Goal: Task Accomplishment & Management: Manage account settings

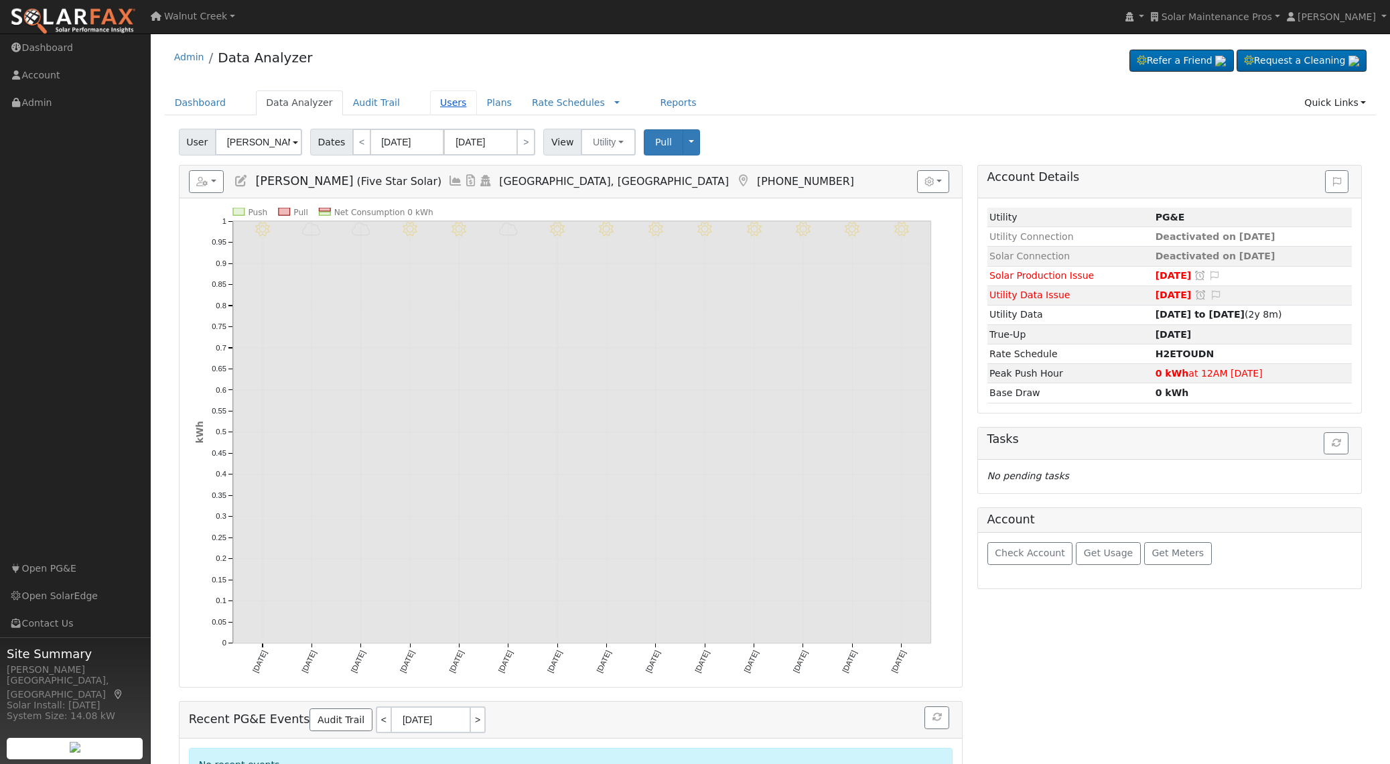
click at [430, 100] on link "Users" at bounding box center [453, 102] width 47 height 25
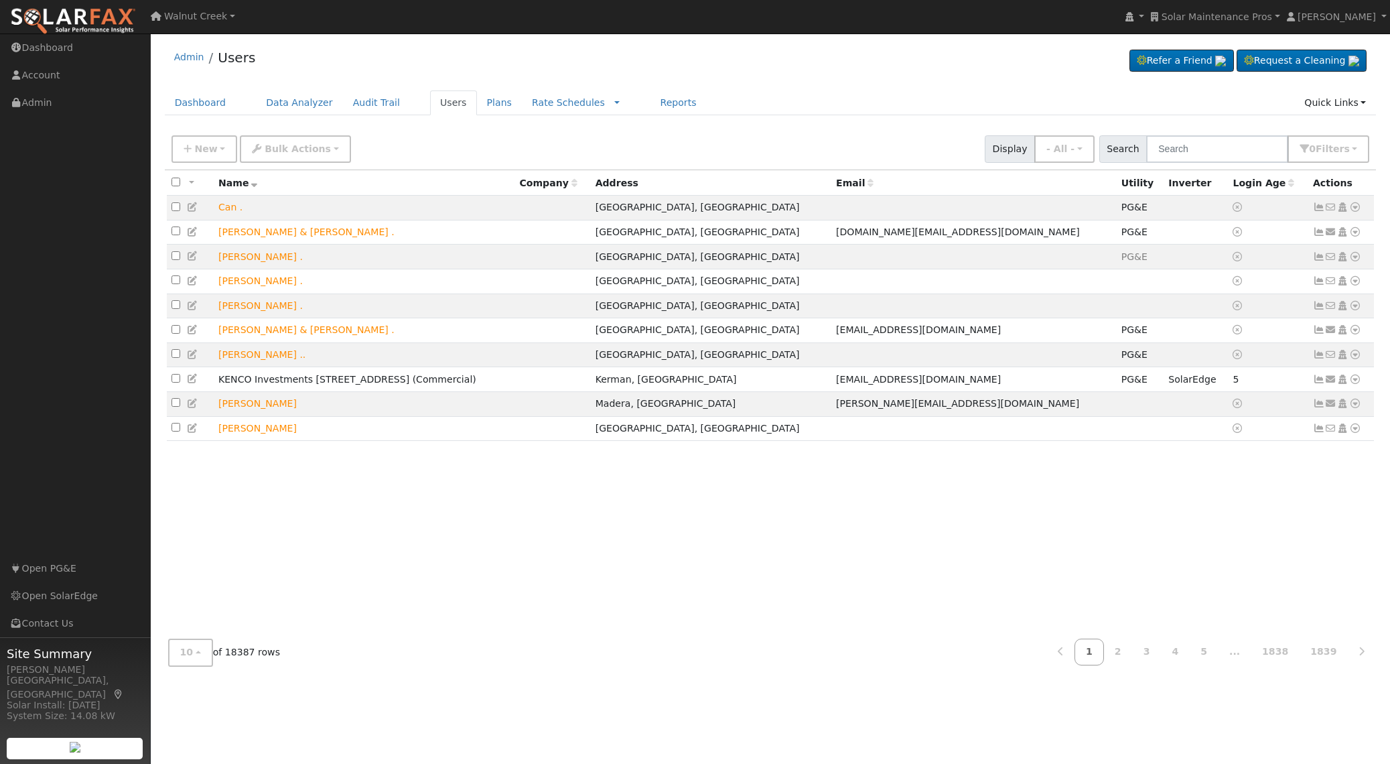
click at [727, 662] on div "10 10 25 50 100 of 18387 rows 1 2 3 4 5 ... 1838 1839" at bounding box center [771, 652] width 1212 height 48
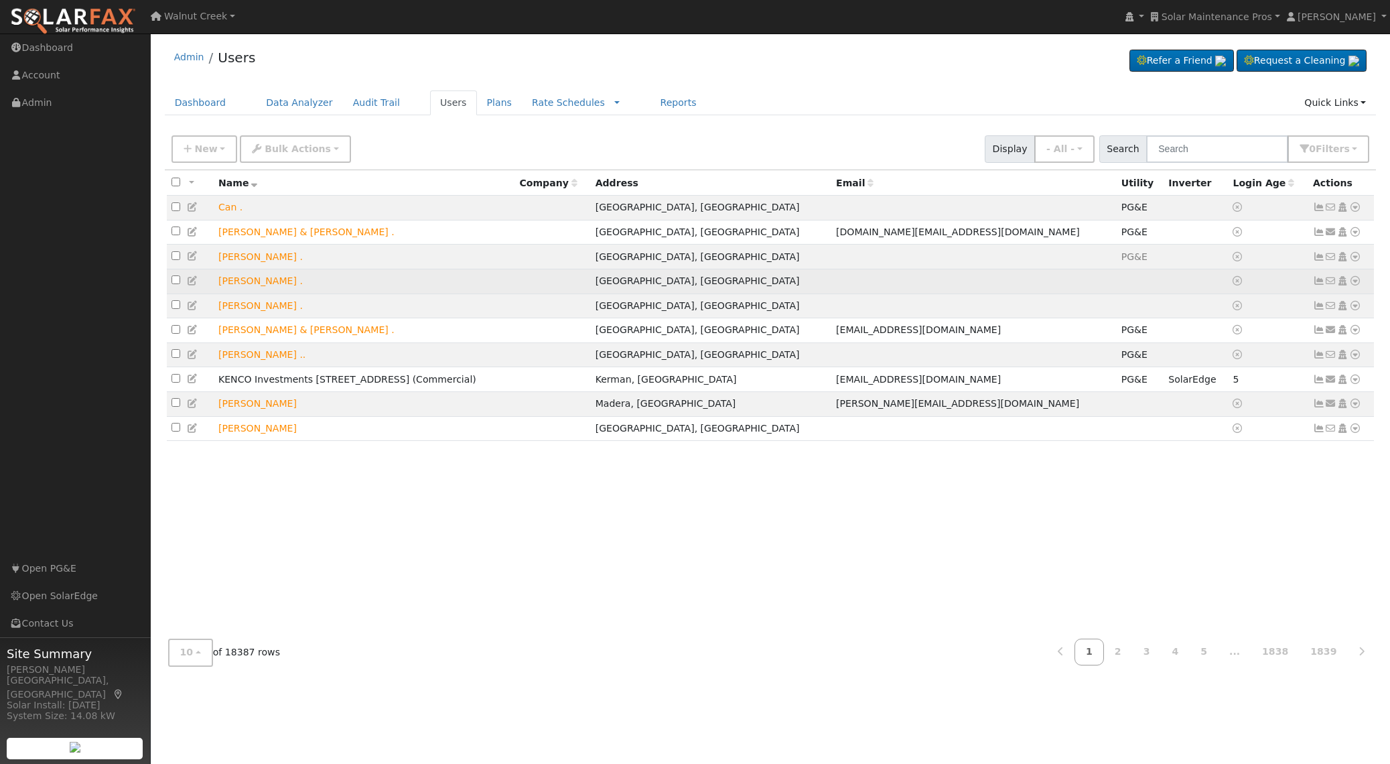
click at [1356, 285] on icon at bounding box center [1355, 280] width 12 height 9
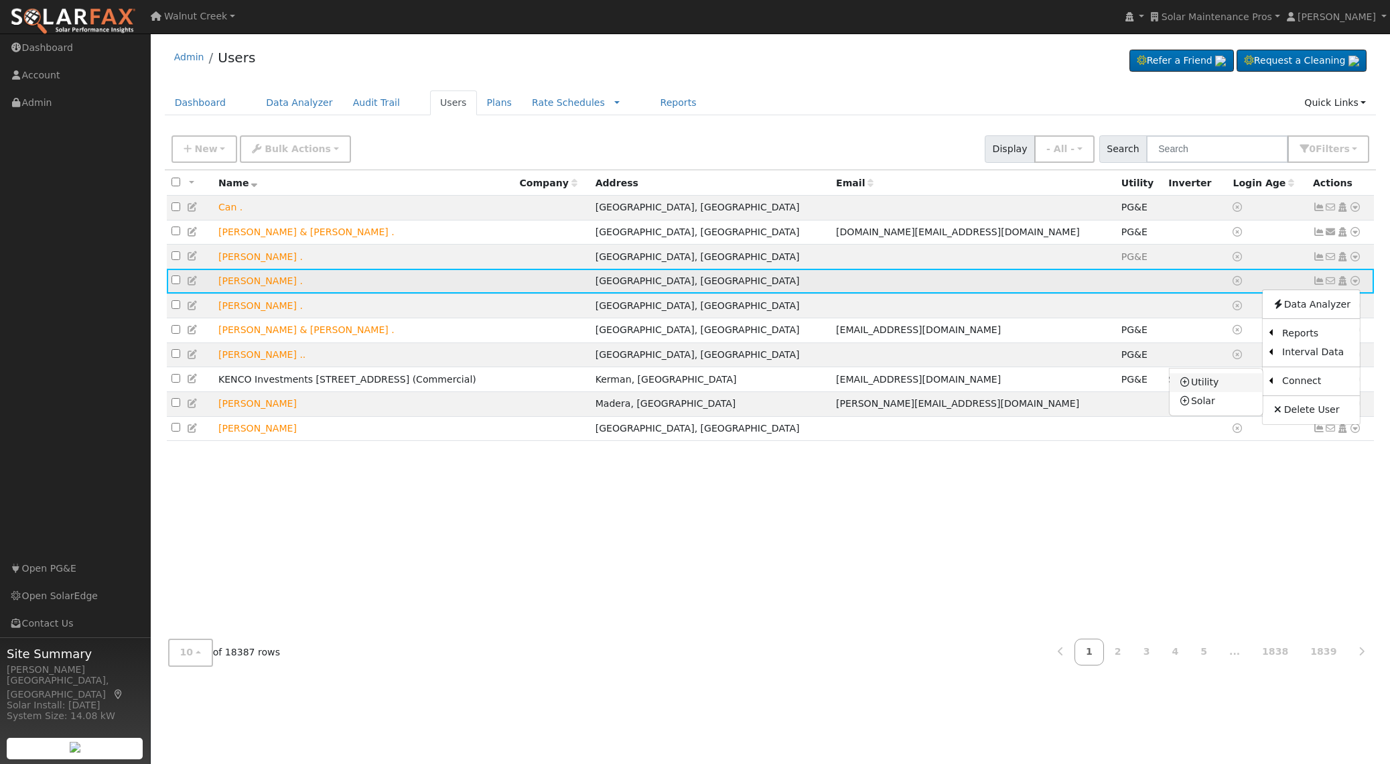
click at [1228, 383] on link "Utility" at bounding box center [1216, 382] width 93 height 19
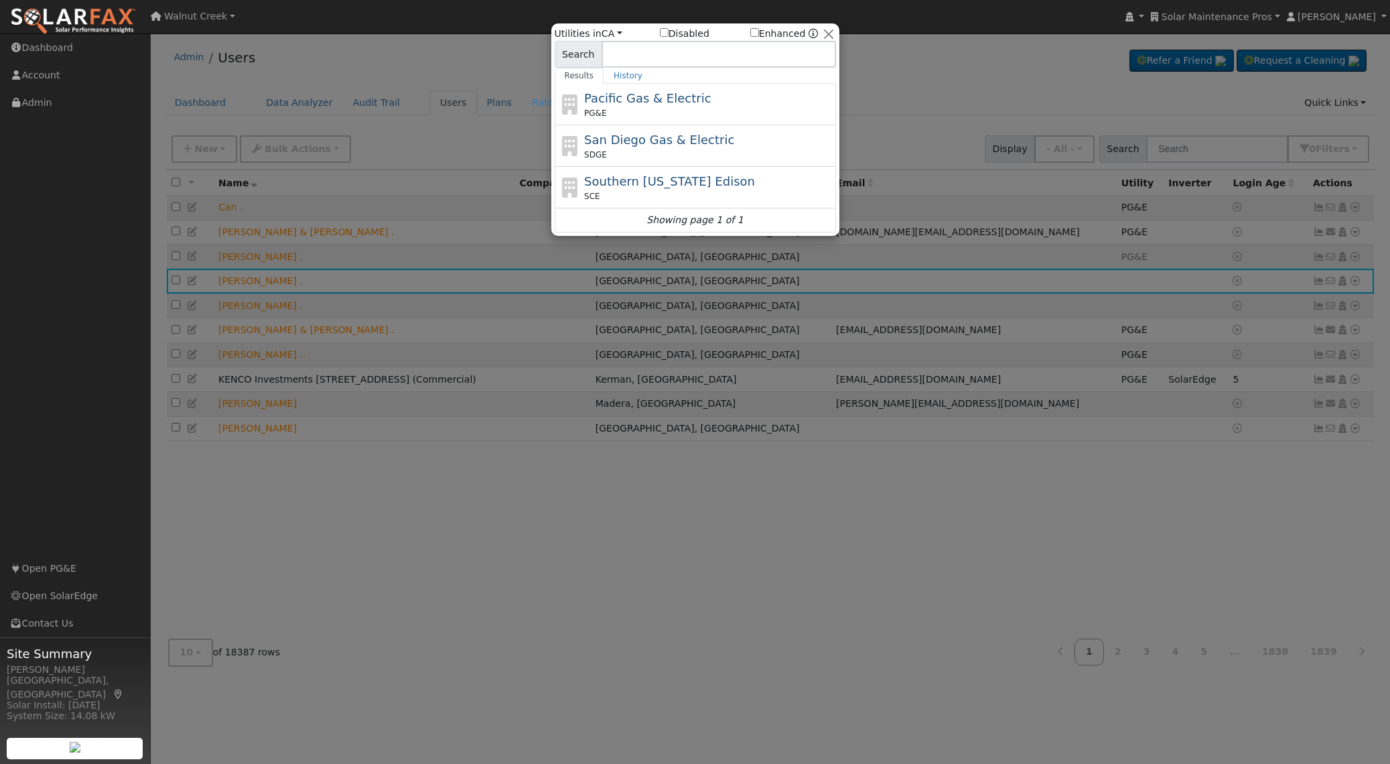
click at [683, 33] on label "Disabled" at bounding box center [685, 34] width 50 height 14
click at [669, 33] on input "Disabled" at bounding box center [664, 32] width 9 height 9
checkbox input "true"
click at [616, 30] on link "CA" at bounding box center [612, 33] width 21 height 11
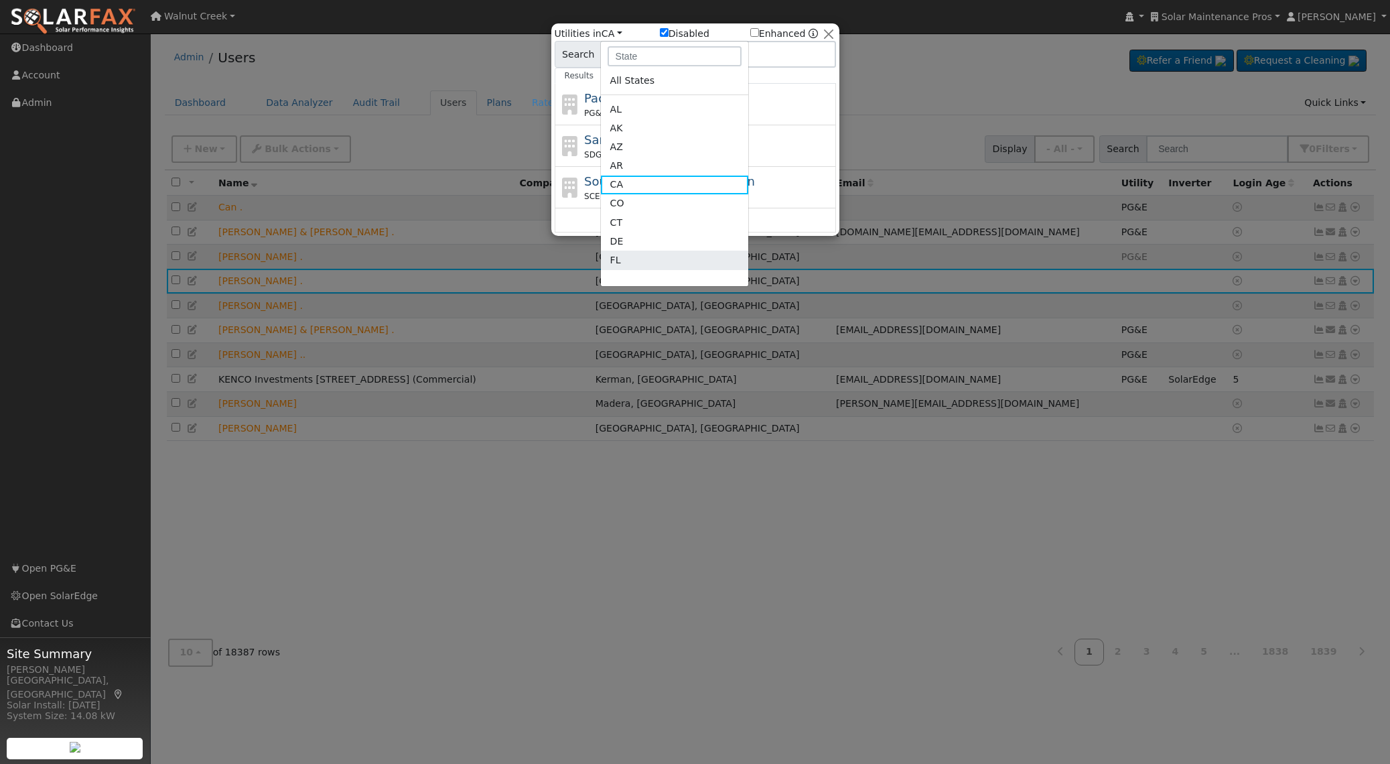
click at [638, 258] on link "FL" at bounding box center [674, 260] width 147 height 19
checkbox input "true"
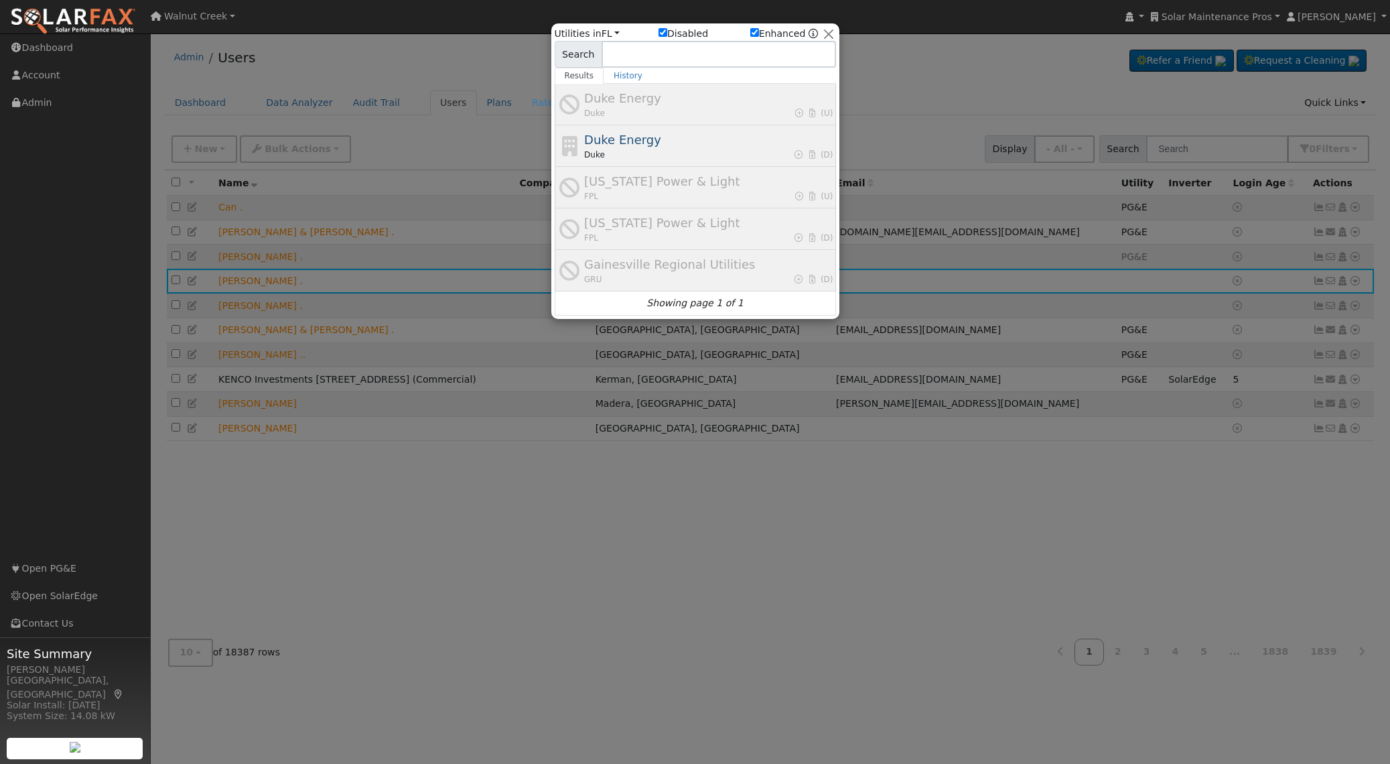
click at [676, 146] on div "Duke Energy Duke (D)" at bounding box center [708, 146] width 249 height 30
